Goal: Entertainment & Leisure: Browse casually

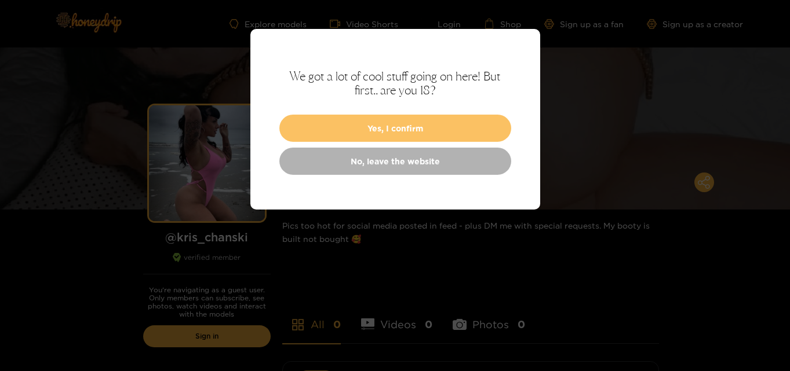
click at [462, 123] on button "Yes, I confirm" at bounding box center [395, 128] width 232 height 27
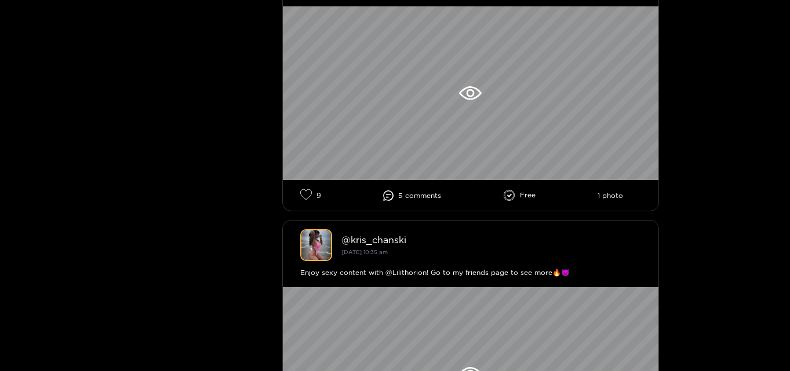
scroll to position [1624, 0]
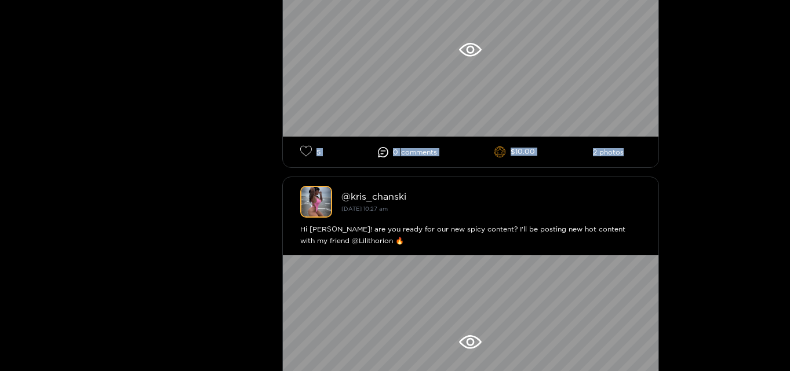
drag, startPoint x: 788, startPoint y: 154, endPoint x: 781, endPoint y: 125, distance: 29.7
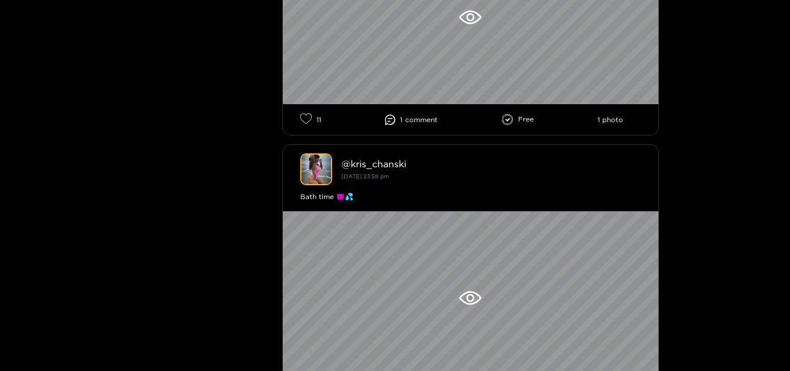
drag, startPoint x: 788, startPoint y: 177, endPoint x: 787, endPoint y: 218, distance: 40.6
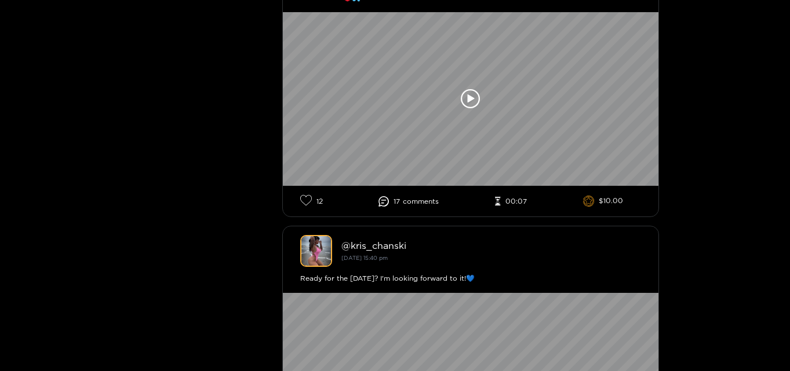
scroll to position [2448, 0]
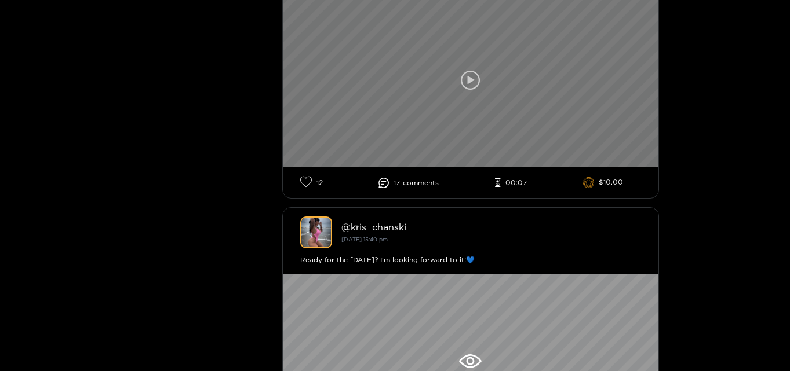
click at [502, 104] on div at bounding box center [470, 81] width 375 height 174
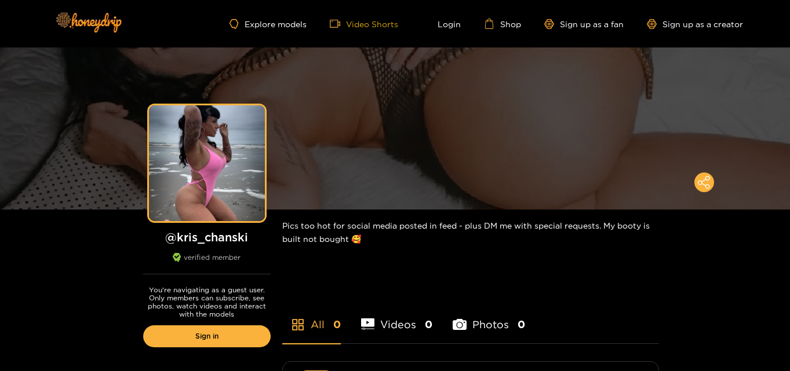
click at [344, 28] on span "video-camera" at bounding box center [338, 24] width 16 height 10
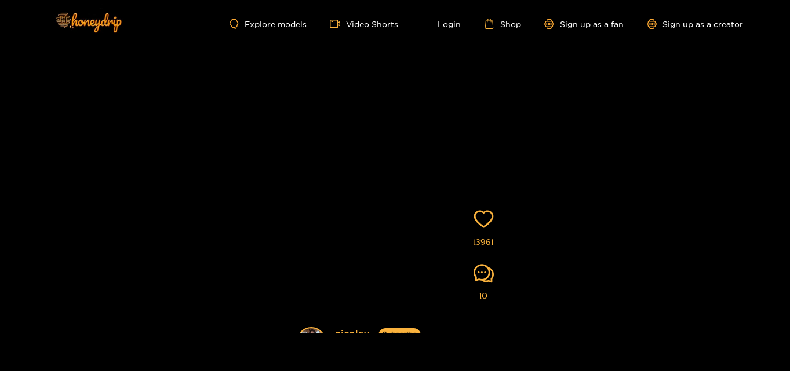
scroll to position [39, 0]
drag, startPoint x: 780, startPoint y: 118, endPoint x: 779, endPoint y: 148, distance: 30.8
click at [779, 148] on div "[PERSON_NAME] Subscribe Videos are of actual models on the site 13961 10" at bounding box center [395, 182] width 790 height 324
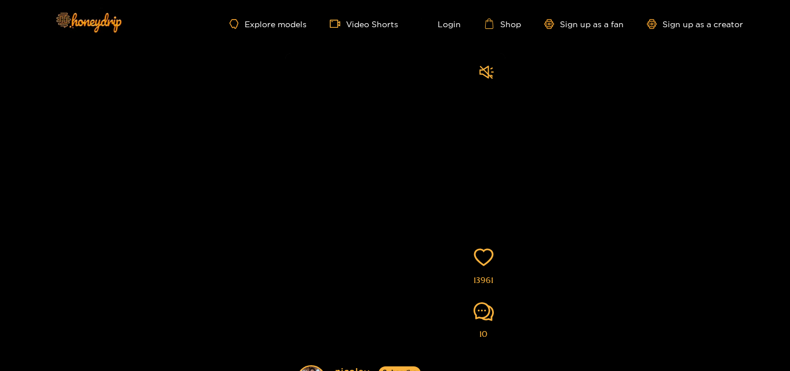
click at [759, 144] on div "[PERSON_NAME] Subscribe Videos are of actual models on the site 13961 10" at bounding box center [395, 209] width 790 height 324
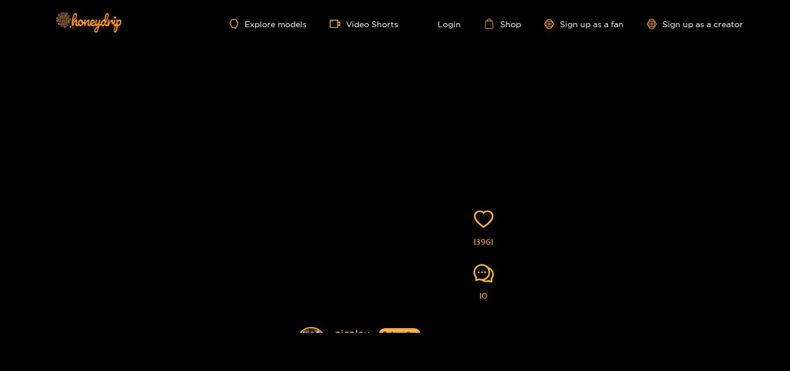
scroll to position [126, 0]
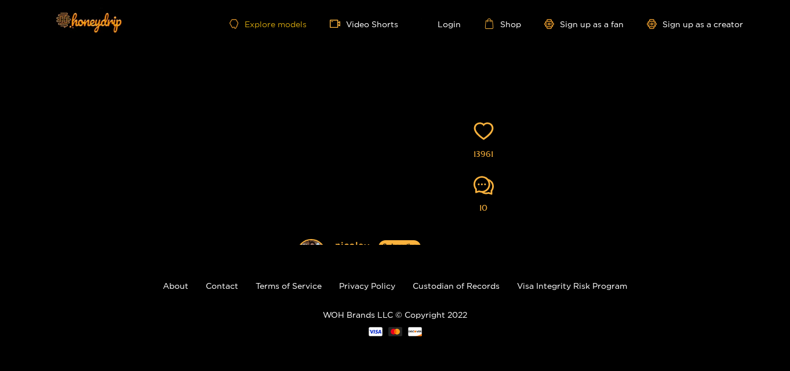
click at [287, 21] on link "Explore models" at bounding box center [267, 24] width 76 height 10
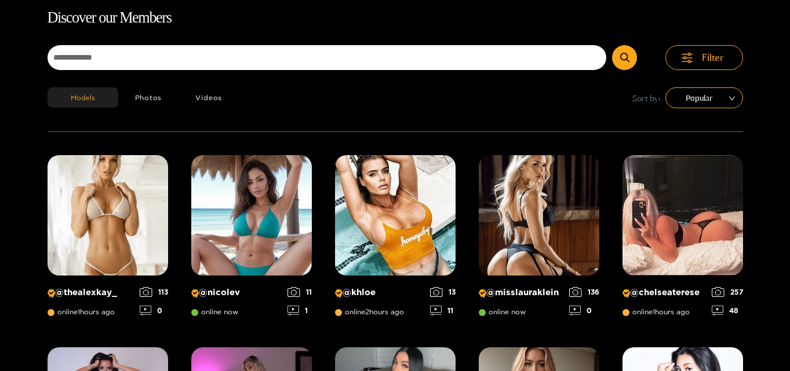
scroll to position [399, 0]
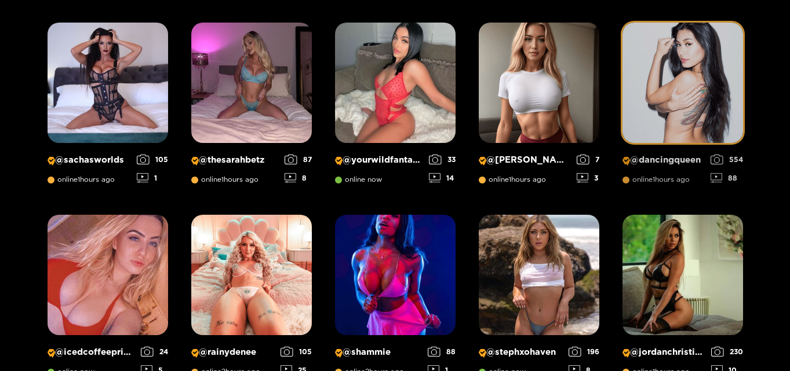
click at [711, 89] on img at bounding box center [682, 83] width 120 height 120
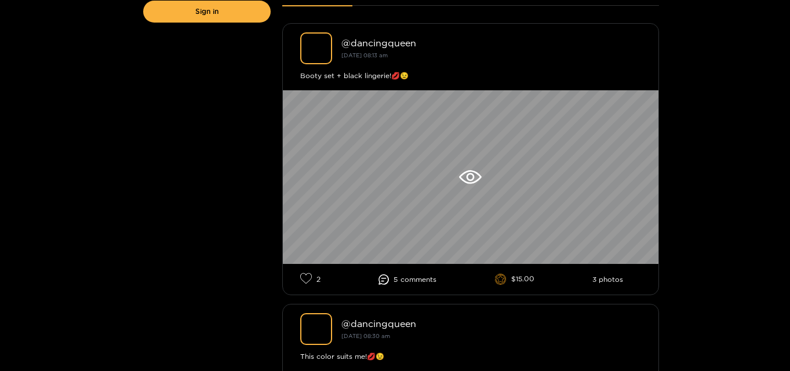
scroll to position [650, 0]
